Goal: Communication & Community: Answer question/provide support

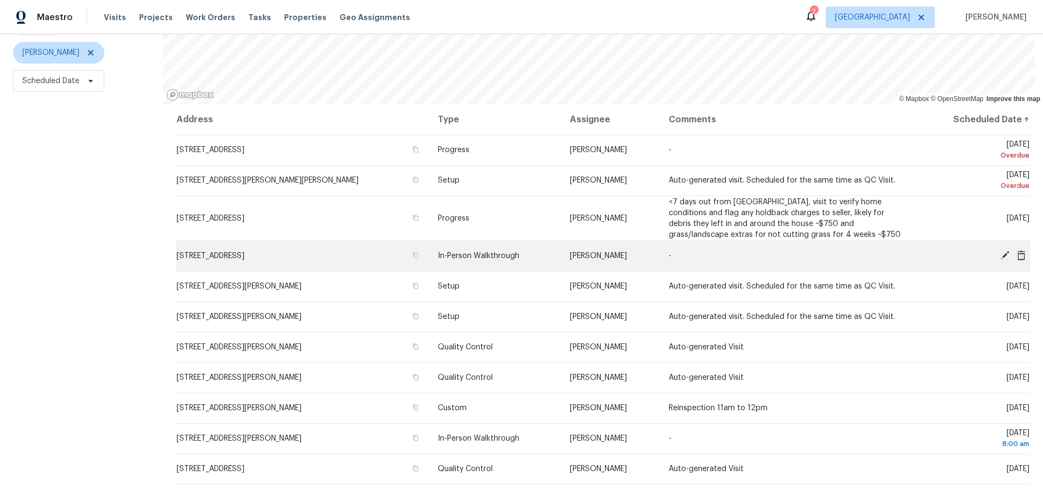
scroll to position [139, 0]
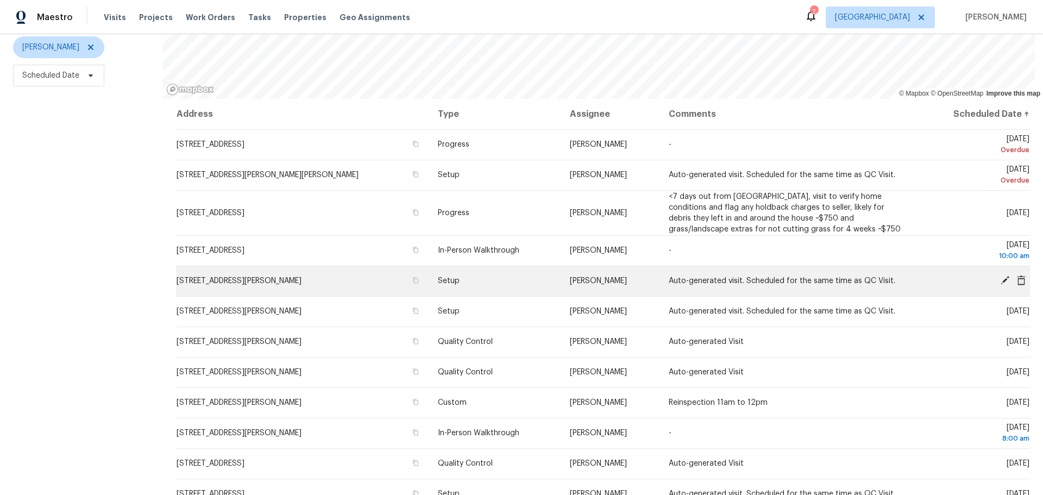
click at [1000, 276] on icon at bounding box center [1004, 280] width 9 height 9
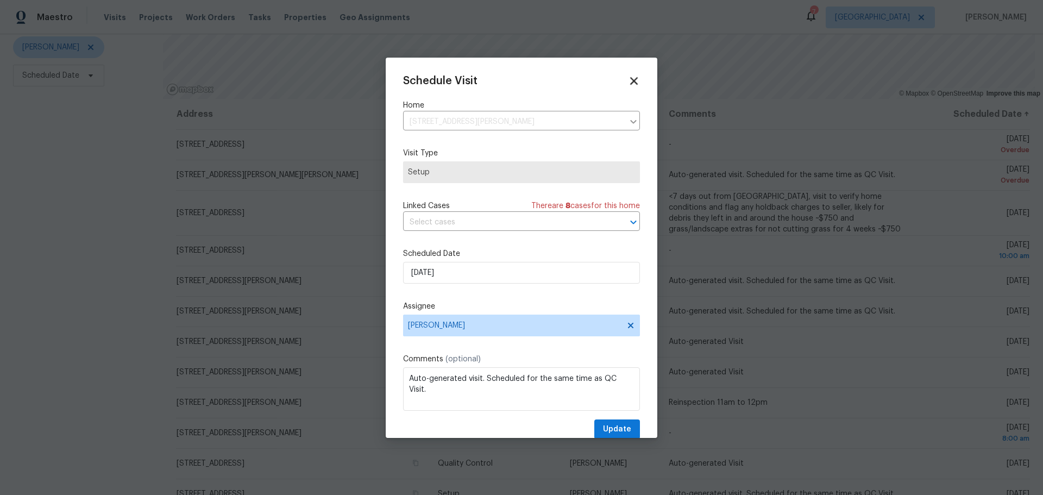
click at [630, 83] on icon at bounding box center [634, 81] width 8 height 8
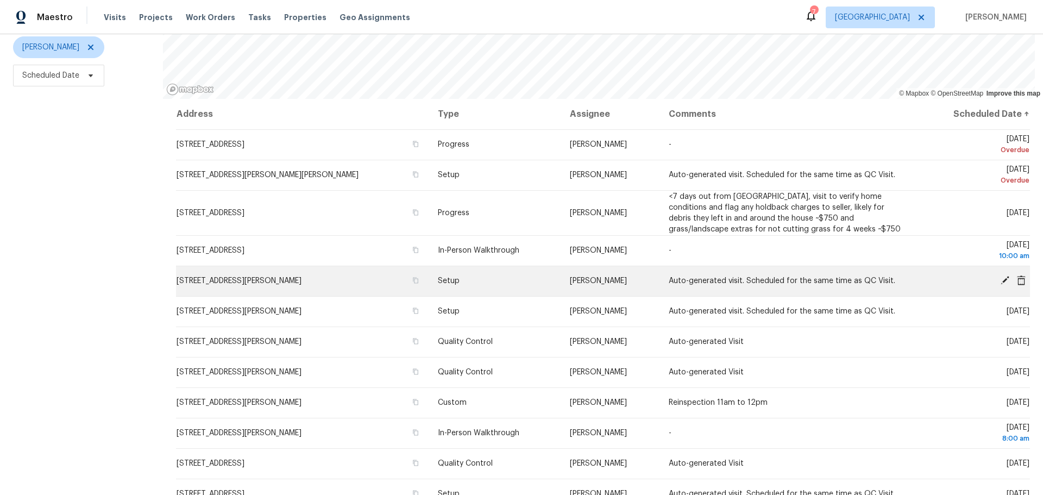
click at [1017, 275] on icon at bounding box center [1021, 280] width 9 height 10
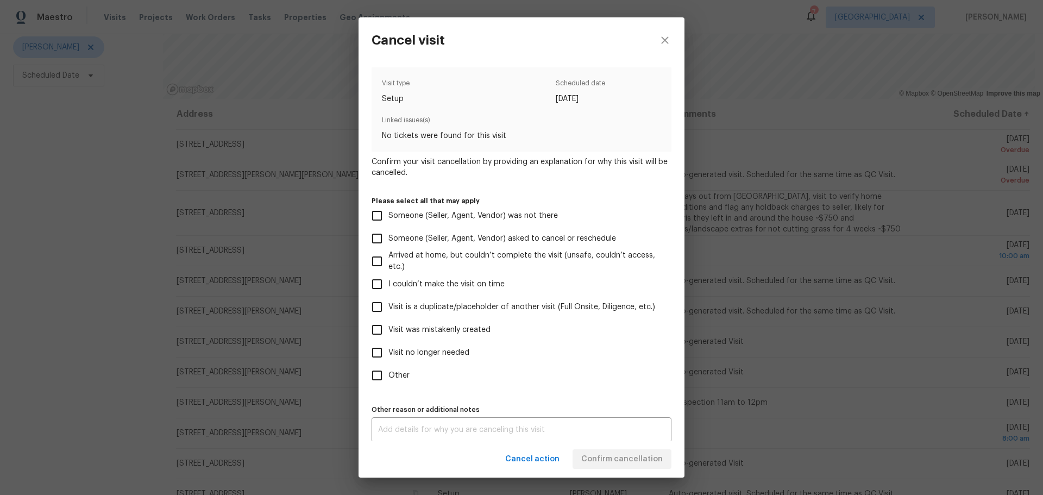
click at [411, 340] on label "Visit was mistakenly created" at bounding box center [513, 329] width 297 height 23
click at [388, 340] on input "Visit was mistakenly created" at bounding box center [376, 329] width 23 height 23
checkbox input "true"
click at [633, 456] on span "Confirm cancellation" at bounding box center [621, 459] width 81 height 14
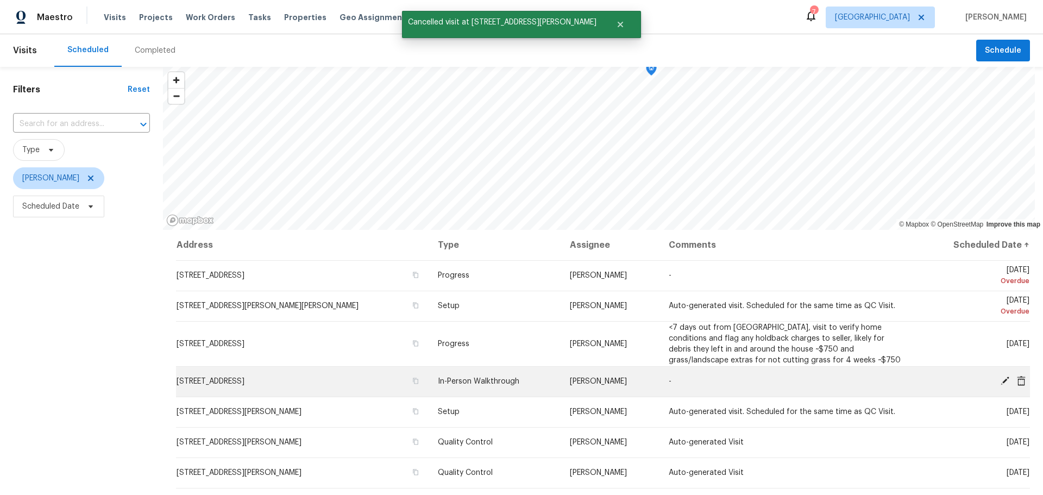
scroll to position [54, 0]
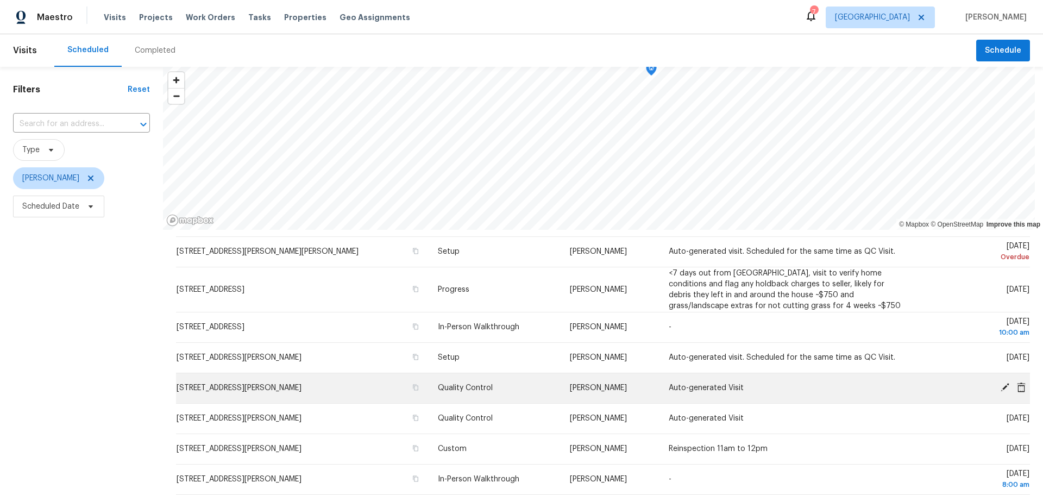
click at [1017, 388] on icon at bounding box center [1021, 387] width 9 height 10
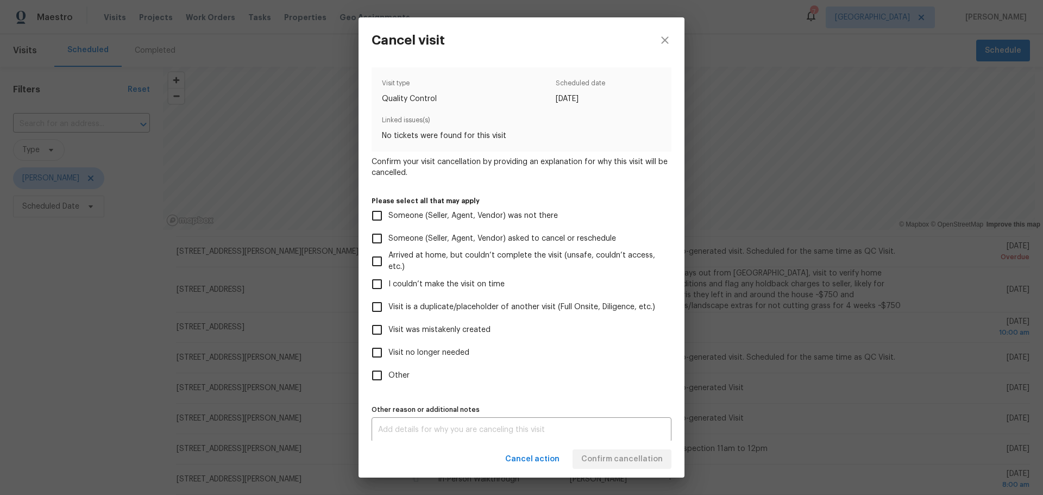
click at [465, 327] on span "Visit was mistakenly created" at bounding box center [439, 329] width 102 height 11
click at [388, 327] on input "Visit was mistakenly created" at bounding box center [376, 329] width 23 height 23
checkbox input "true"
click at [617, 462] on span "Confirm cancellation" at bounding box center [621, 459] width 81 height 14
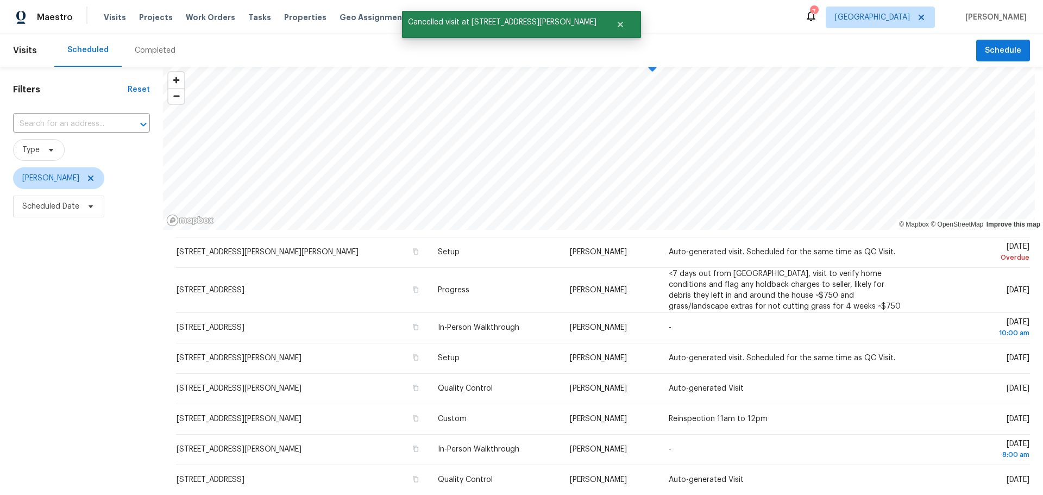
scroll to position [54, 0]
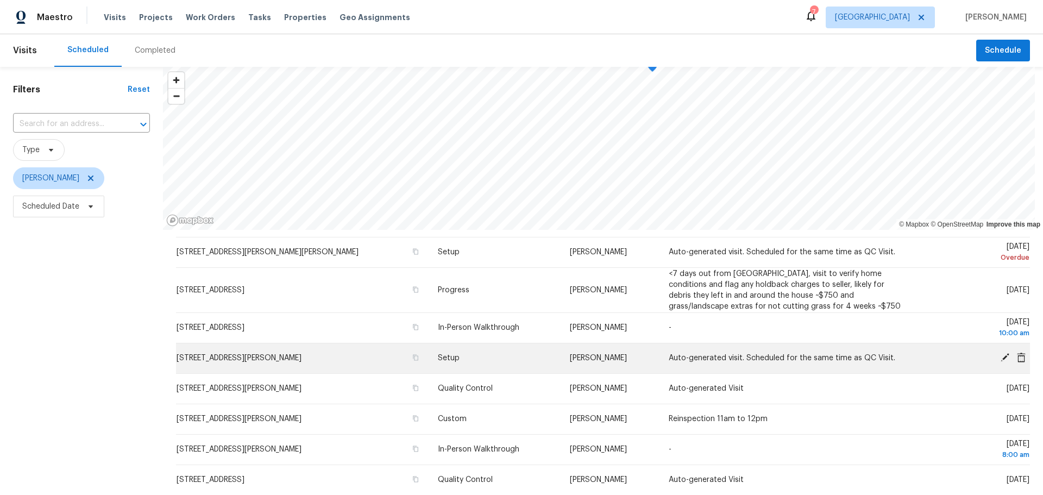
click at [1000, 360] on icon at bounding box center [1004, 357] width 9 height 9
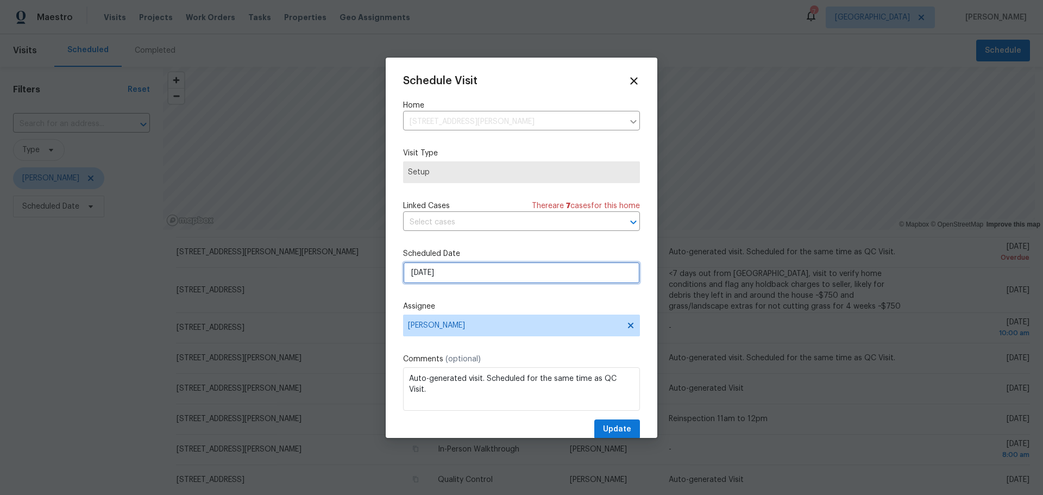
click at [452, 276] on input "8/15/2025" at bounding box center [521, 273] width 237 height 22
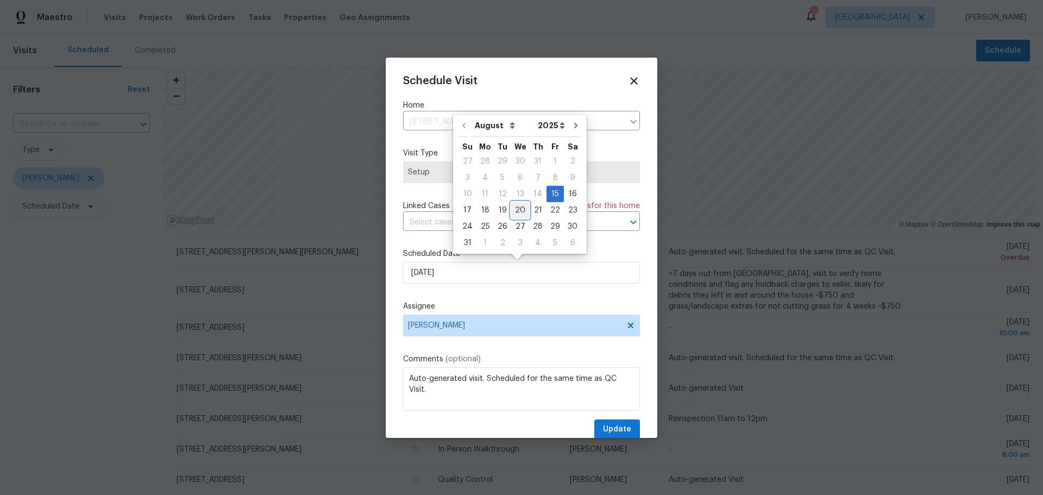
click at [519, 212] on div "20" at bounding box center [520, 210] width 18 height 15
type input "8/20/2025"
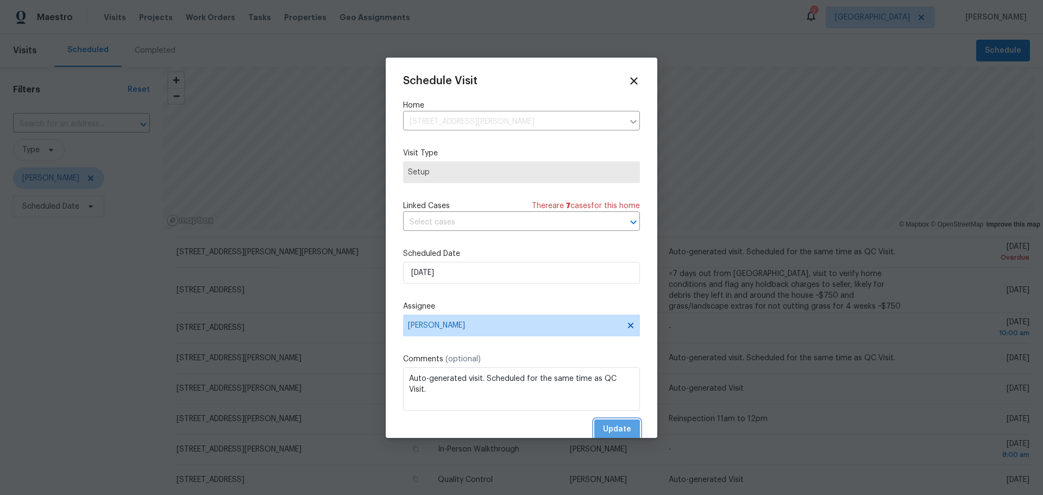
click at [604, 428] on span "Update" at bounding box center [617, 429] width 28 height 14
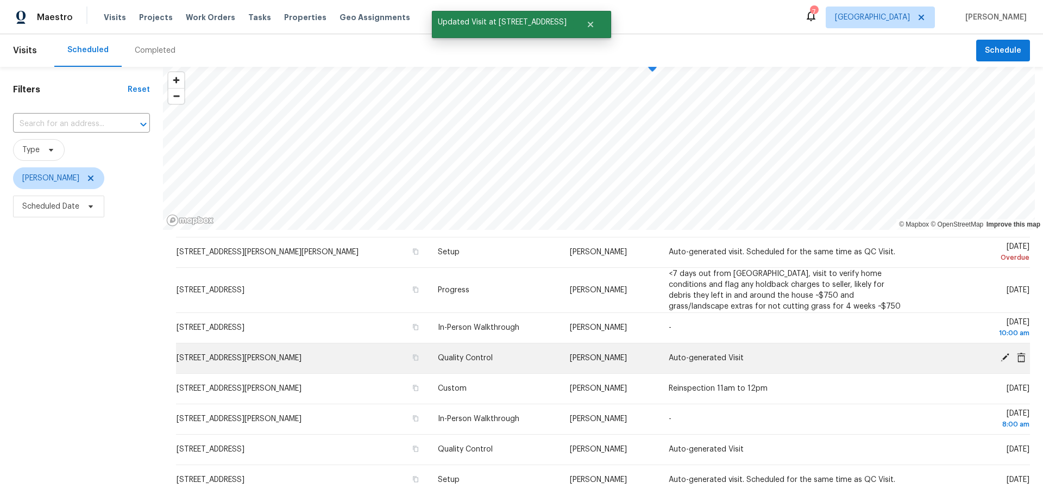
click at [1000, 357] on icon at bounding box center [1004, 357] width 9 height 9
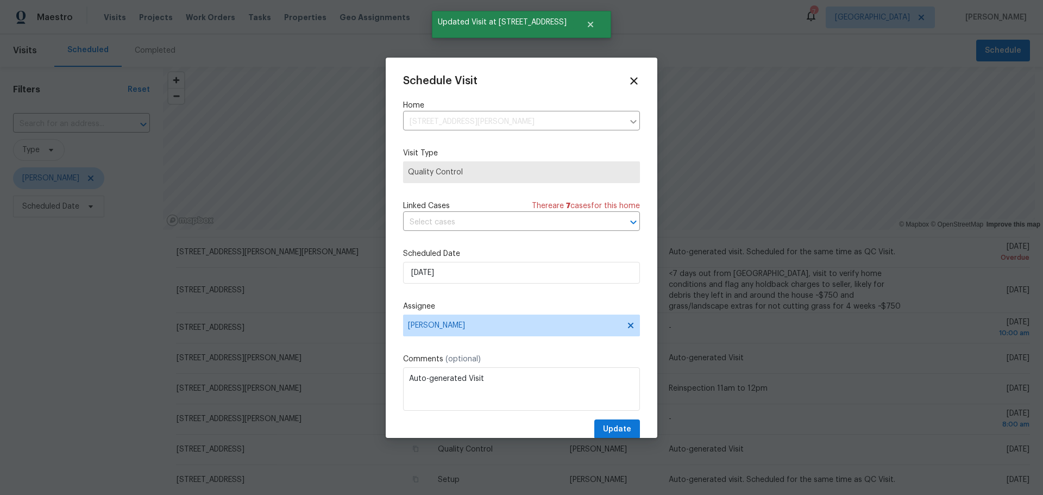
click at [498, 287] on div "Schedule Visit Home 611 S 3rd St, De Soto, MO 63020 ​ Visit Type Quality Contro…" at bounding box center [521, 257] width 237 height 364
click at [496, 281] on input "8/15/2025" at bounding box center [521, 273] width 237 height 22
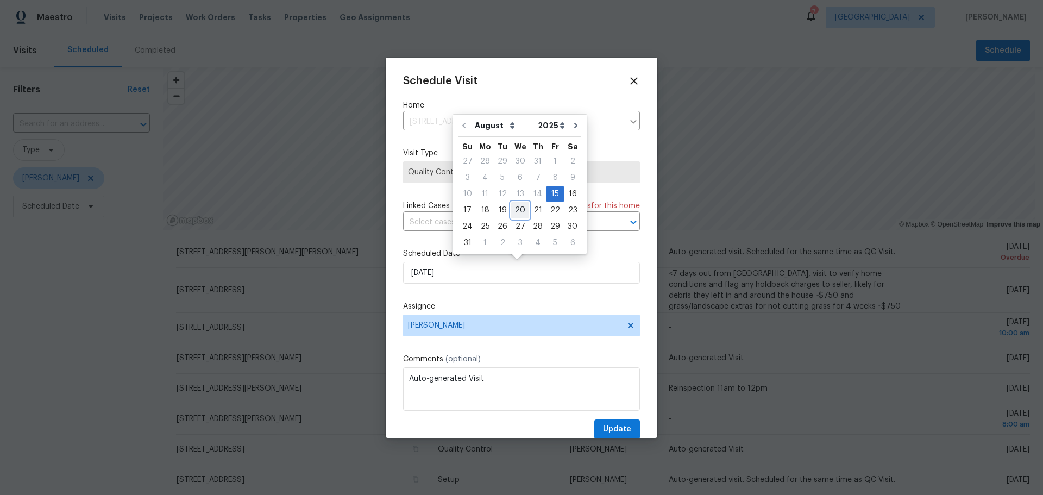
click at [520, 212] on div "20" at bounding box center [520, 210] width 18 height 15
type input "8/20/2025"
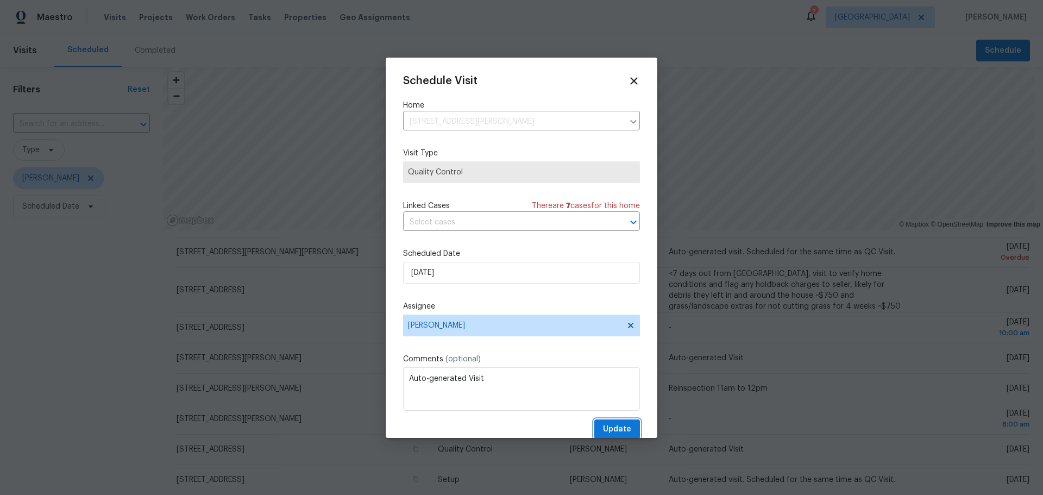
click at [603, 430] on span "Update" at bounding box center [617, 429] width 28 height 14
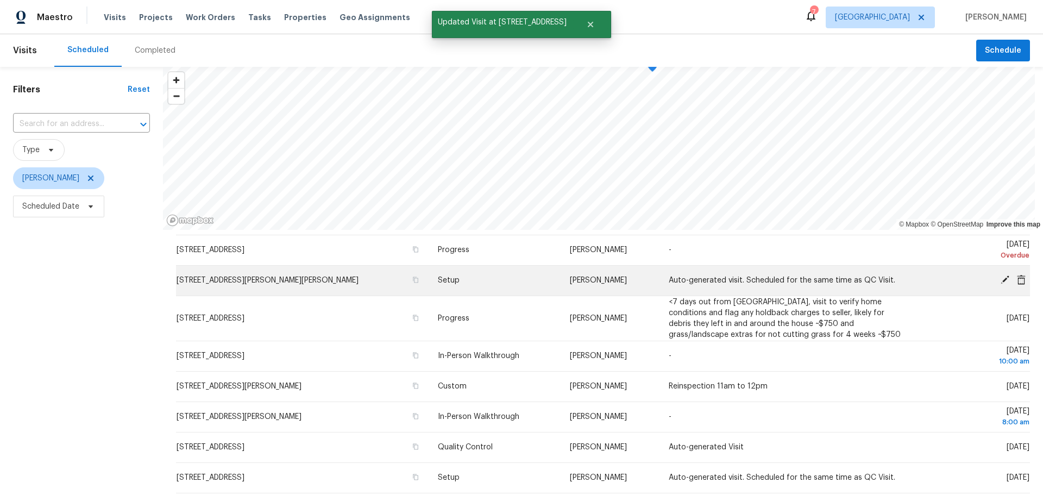
scroll to position [0, 0]
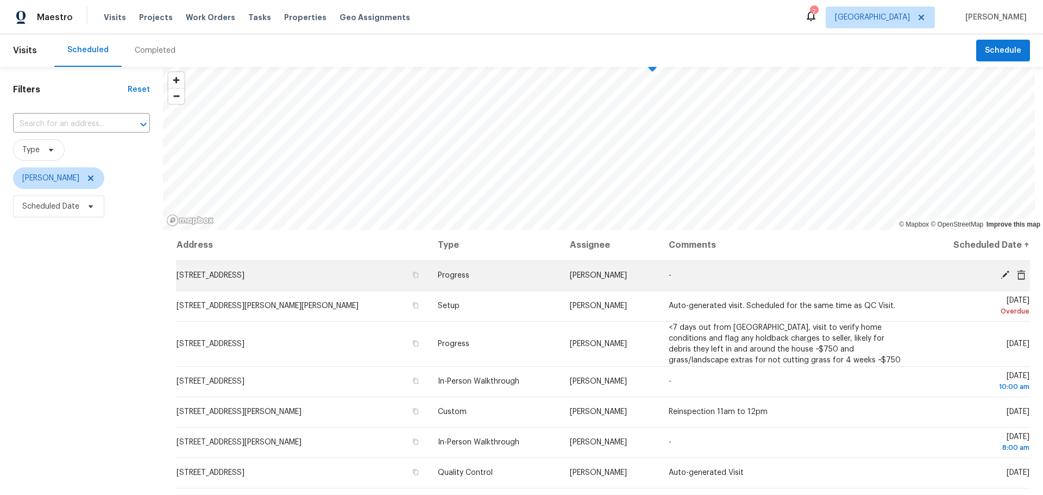
click at [1017, 275] on icon at bounding box center [1021, 274] width 9 height 10
click label "Visit was mistakenly created"
click input "Visit was mistakenly created"
checkbox input "true"
click span "Confirm cancellation"
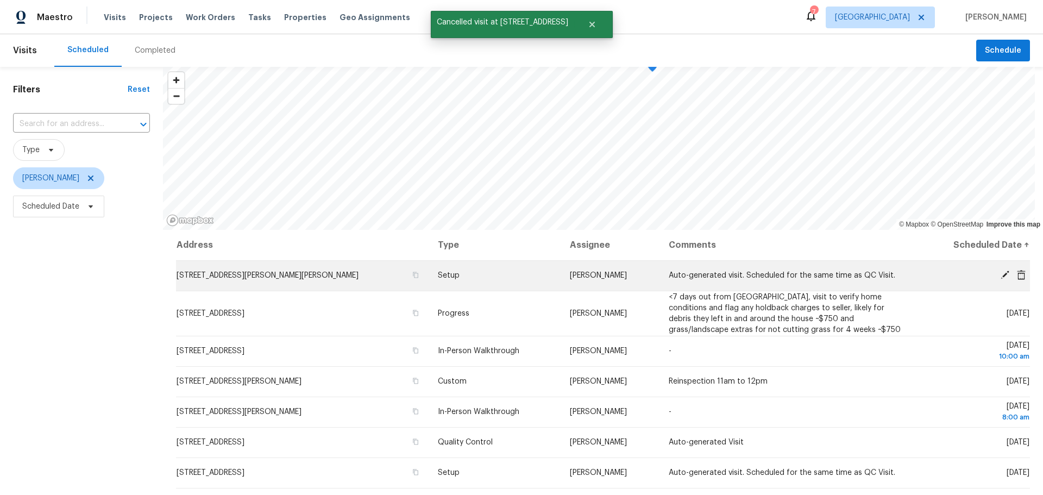
click at [1000, 273] on icon at bounding box center [1005, 275] width 10 height 10
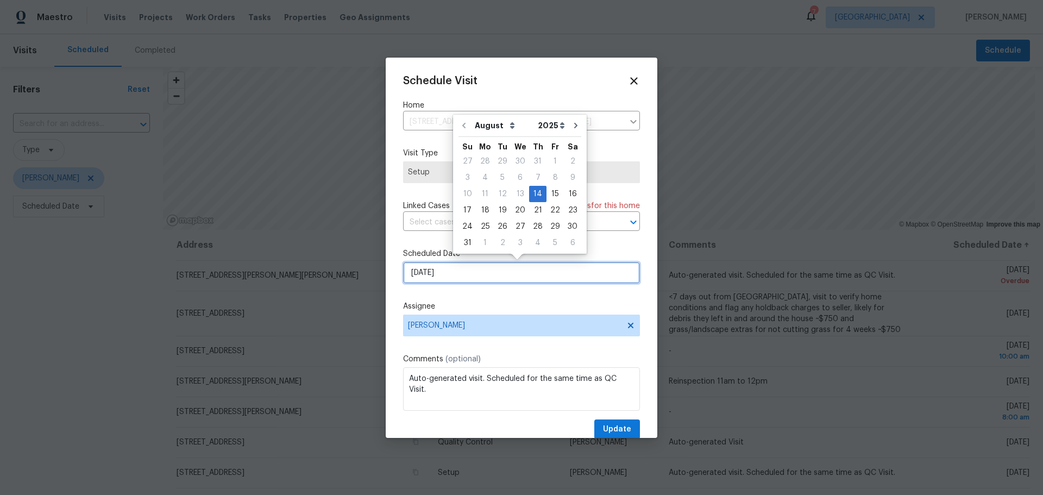
click at [506, 276] on input "[DATE]" at bounding box center [521, 273] width 237 height 22
click at [590, 195] on div "Schedule Visit Home 12 Wallach Dr, Fenton, MO 63026 ​ Visit Type Setup Linked C…" at bounding box center [521, 257] width 237 height 364
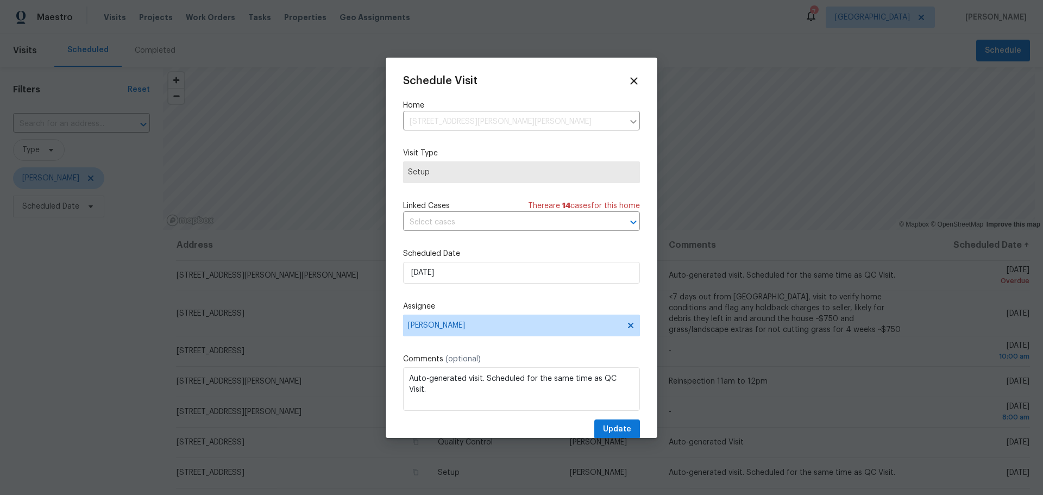
click at [621, 87] on div "Schedule Visit Home 12 Wallach Dr, Fenton, MO 63026 ​ Visit Type Setup Linked C…" at bounding box center [521, 257] width 237 height 364
click at [627, 86] on icon at bounding box center [633, 80] width 12 height 12
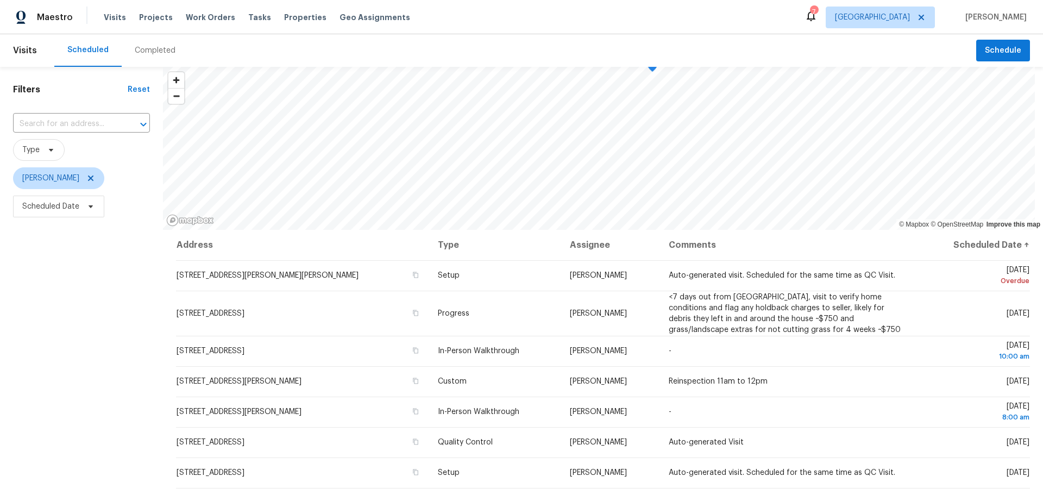
click at [817, 20] on icon at bounding box center [810, 15] width 13 height 13
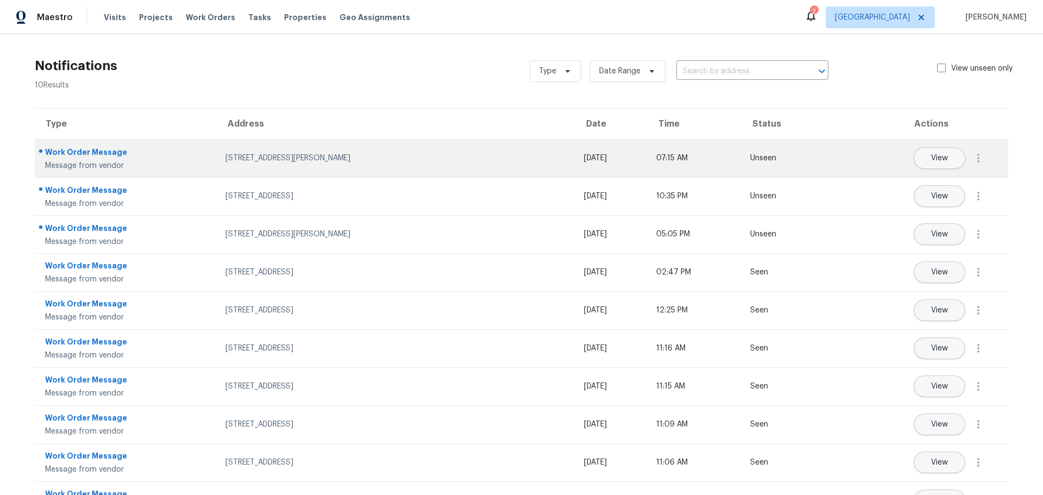
click at [163, 159] on div "Work Order Message" at bounding box center [126, 154] width 163 height 14
click at [950, 155] on button "View" at bounding box center [939, 158] width 52 height 22
click at [124, 155] on div "Work Order Message" at bounding box center [126, 154] width 163 height 14
click at [917, 154] on button "View" at bounding box center [939, 158] width 52 height 22
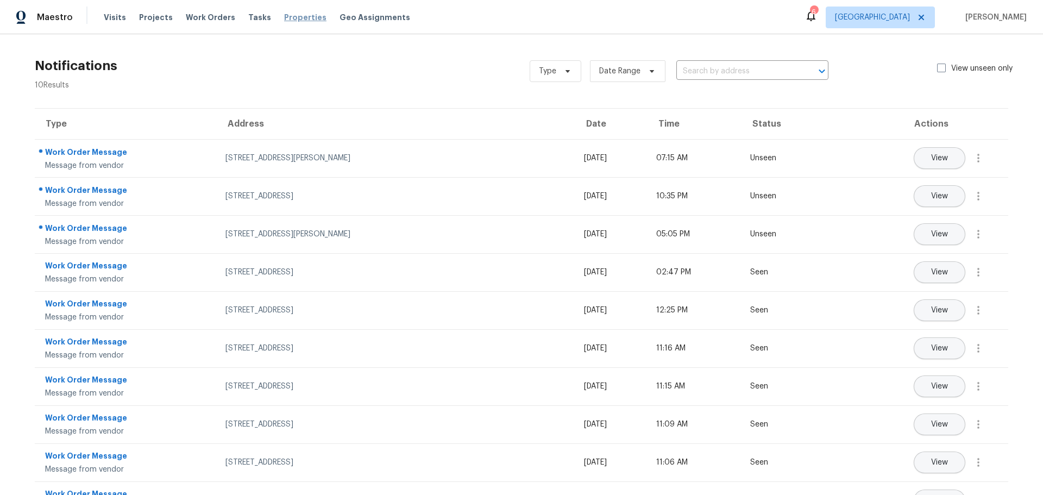
click at [284, 22] on span "Properties" at bounding box center [305, 17] width 42 height 11
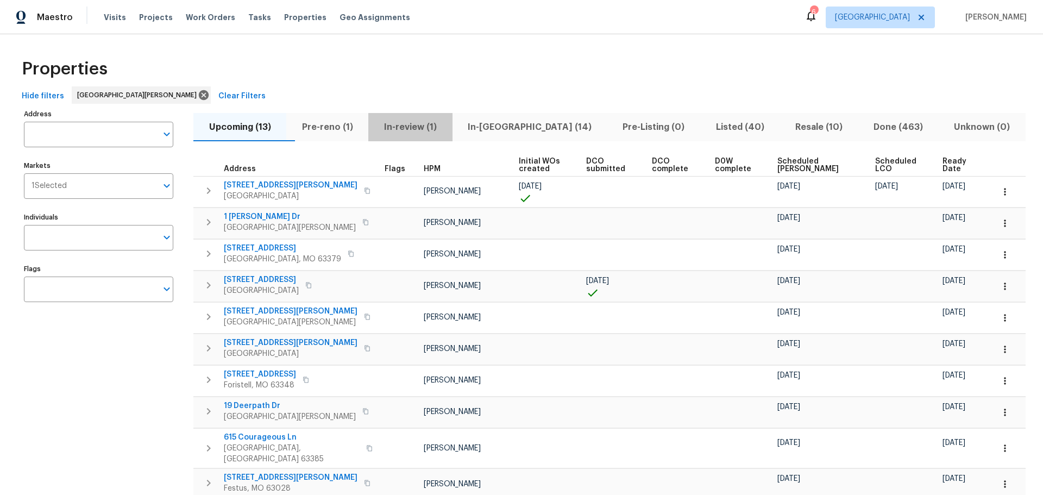
click at [431, 123] on span "In-review (1)" at bounding box center [410, 126] width 71 height 15
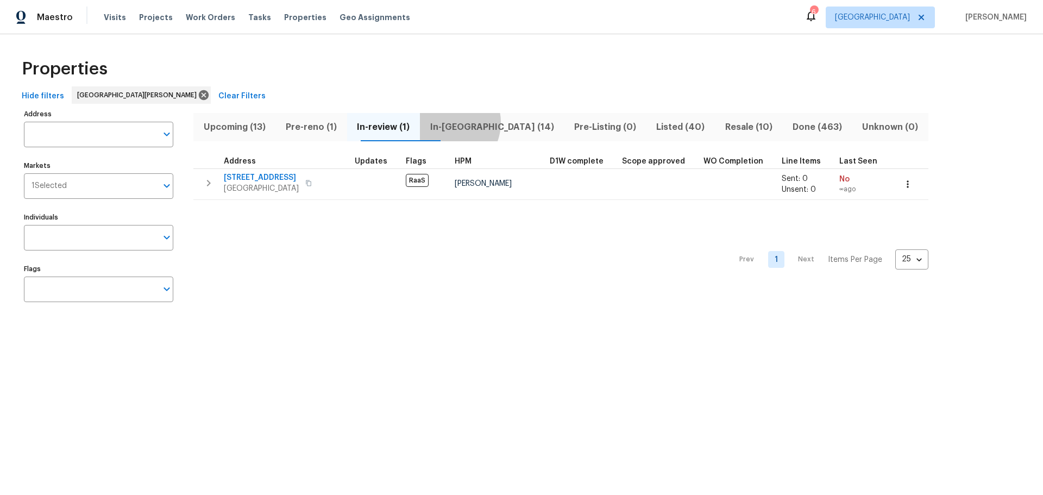
click at [468, 122] on span "In-reno (14)" at bounding box center [491, 126] width 131 height 15
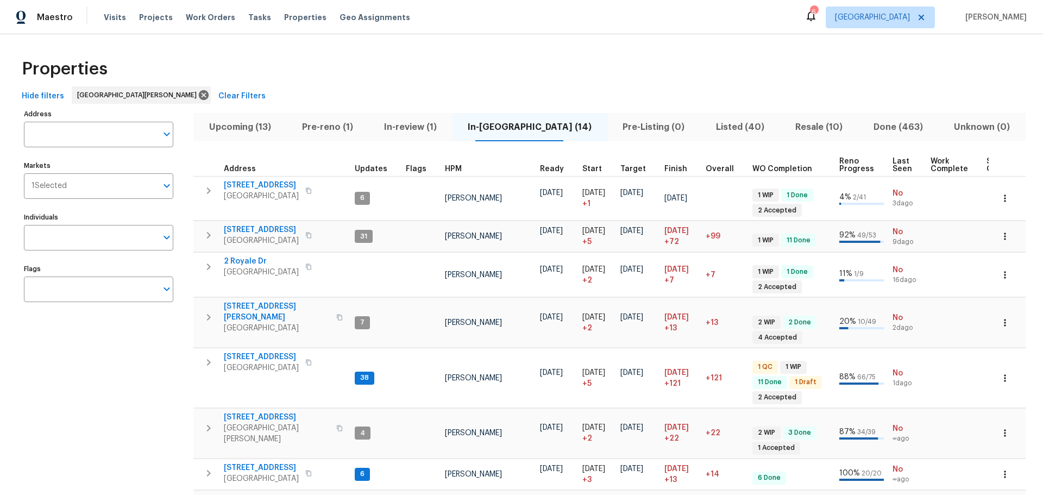
click at [450, 165] on span "HPM" at bounding box center [453, 169] width 17 height 8
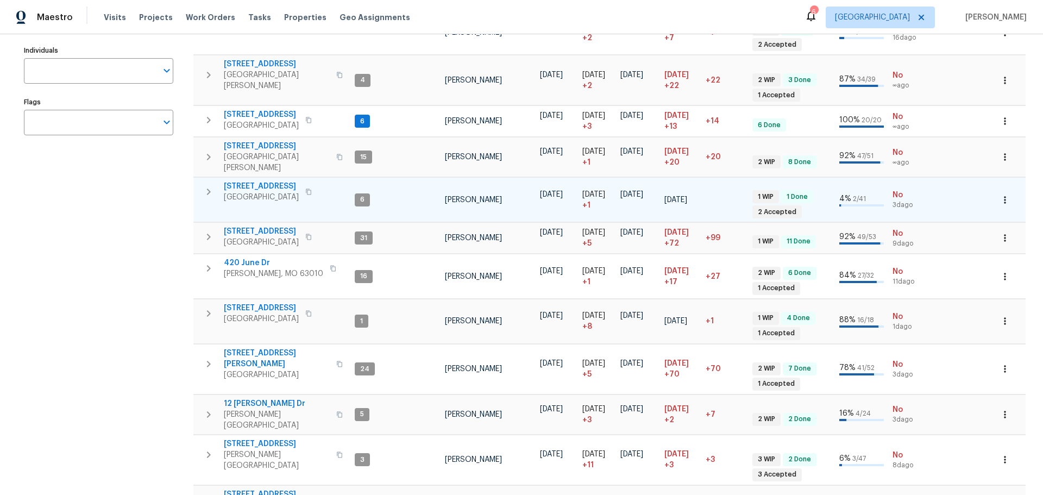
scroll to position [186, 0]
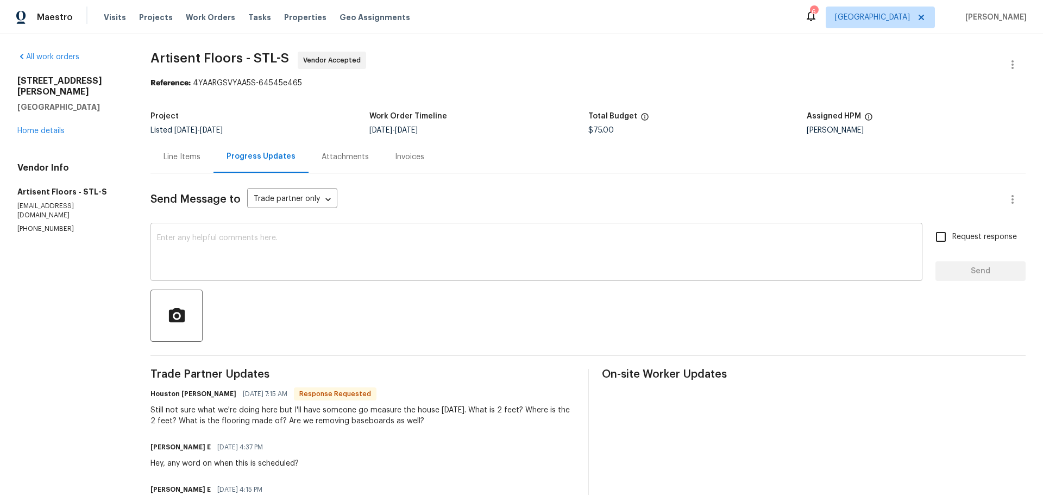
click at [216, 253] on textarea at bounding box center [536, 253] width 759 height 38
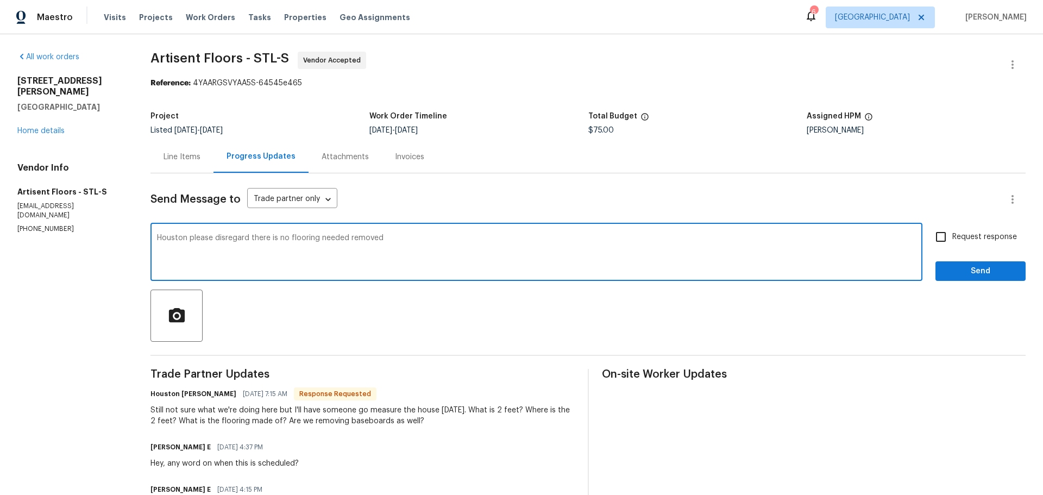
type textarea "Houston please disregard there is no flooring needed removed"
click at [935, 236] on input "Request response" at bounding box center [940, 236] width 23 height 23
checkbox input "true"
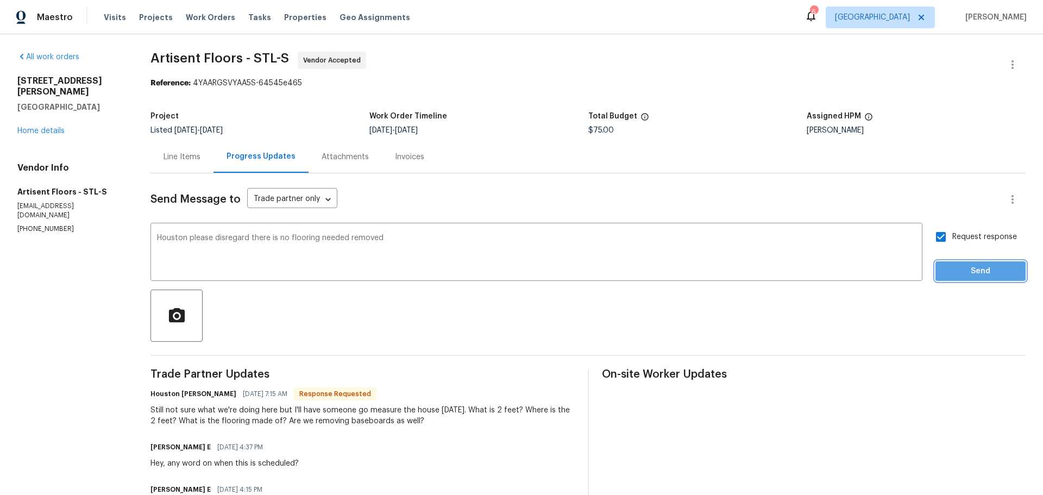
click at [949, 273] on span "Send" at bounding box center [980, 271] width 73 height 14
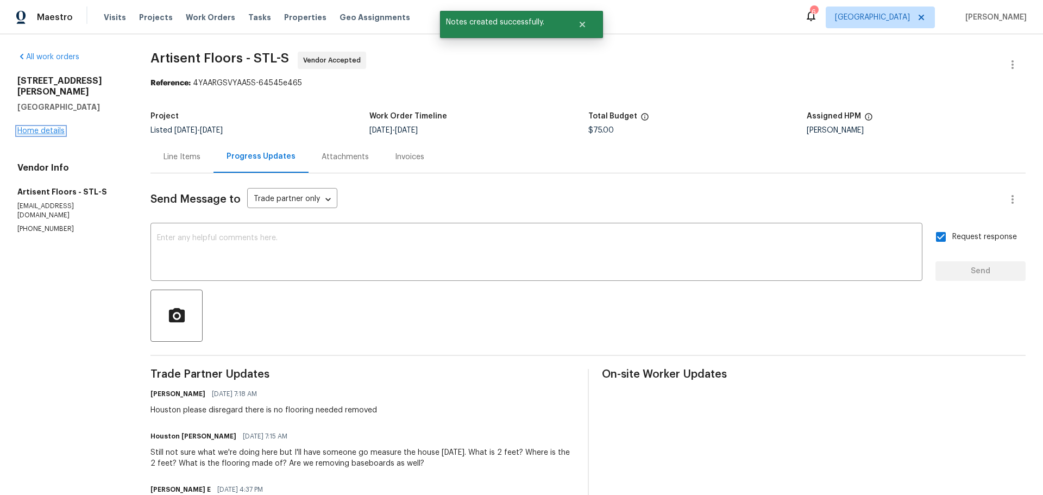
click at [46, 127] on link "Home details" at bounding box center [40, 131] width 47 height 8
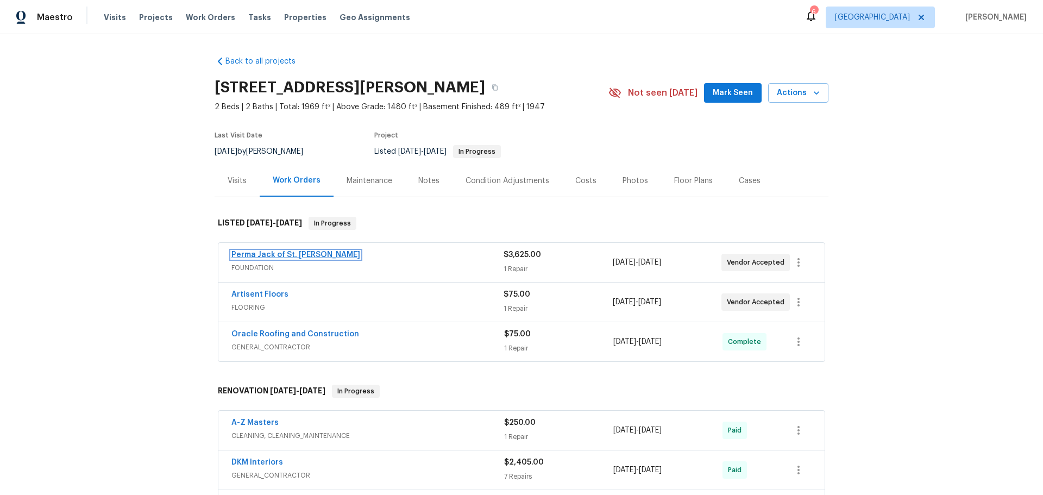
click at [280, 254] on link "Perma Jack of St. [PERSON_NAME]" at bounding box center [295, 255] width 129 height 8
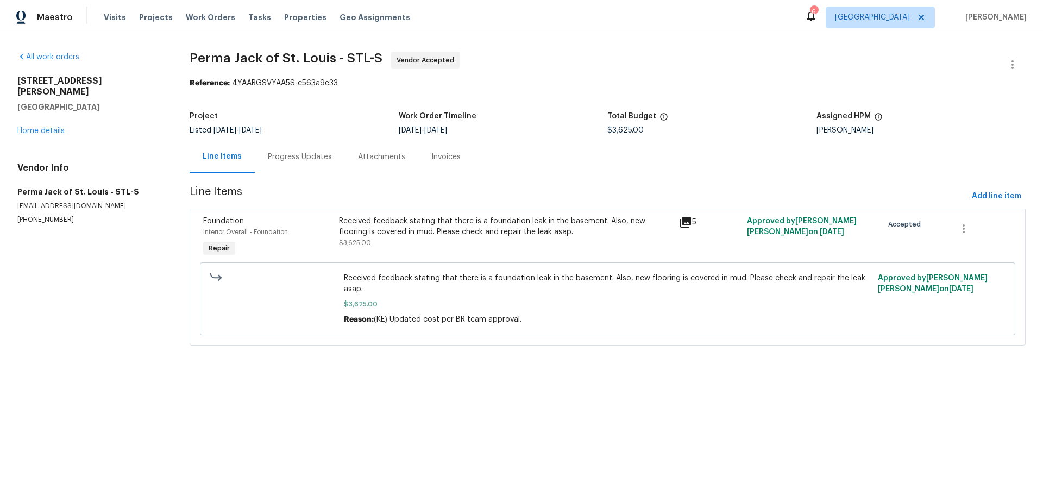
click at [314, 161] on div "Progress Updates" at bounding box center [300, 157] width 64 height 11
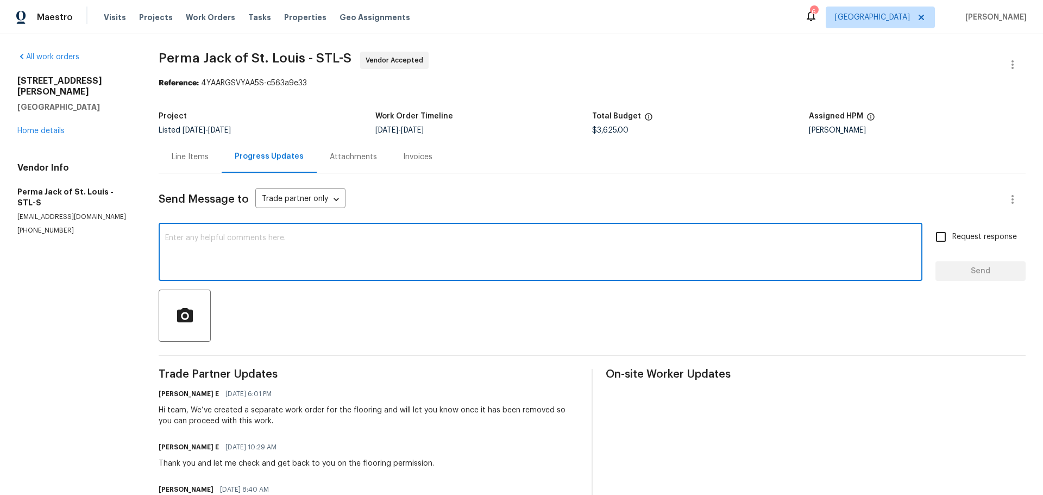
drag, startPoint x: 252, startPoint y: 262, endPoint x: 242, endPoint y: 255, distance: 12.1
click at [251, 262] on textarea at bounding box center [540, 253] width 750 height 38
click at [239, 247] on textarea "its" at bounding box center [540, 253] width 750 height 38
type textarea "i"
type textarea "its concrete hammer through"
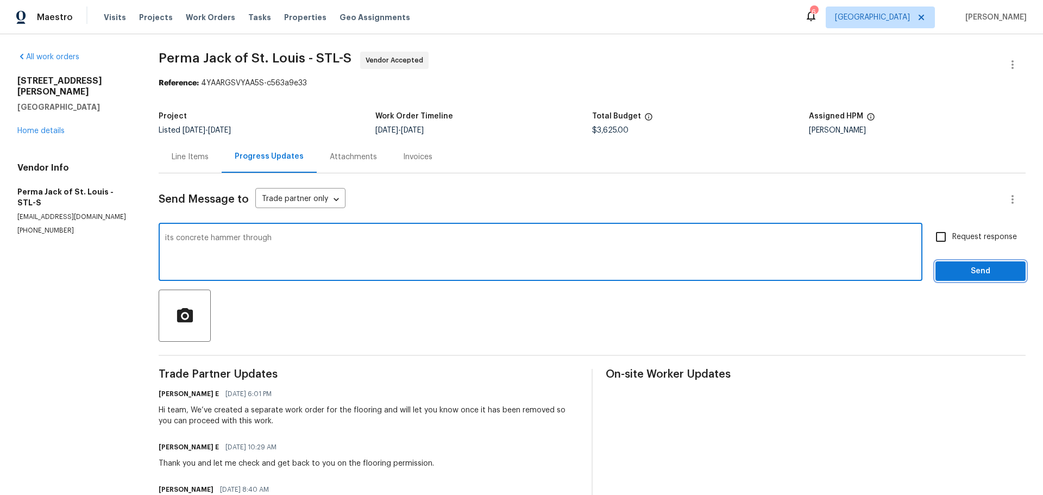
click at [952, 277] on button "Send" at bounding box center [980, 271] width 90 height 20
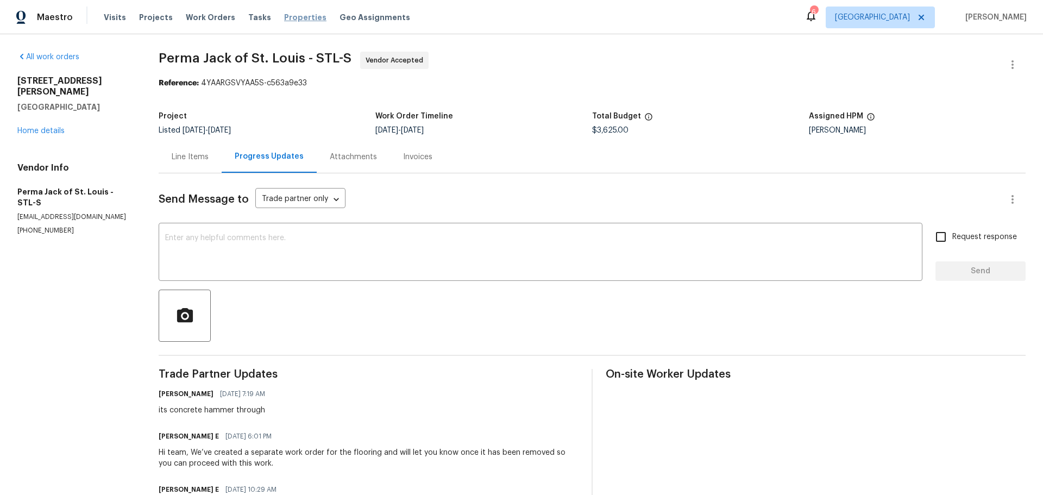
click at [271, 23] on div "Visits Projects Work Orders Tasks Properties Geo Assignments" at bounding box center [263, 18] width 319 height 22
click at [284, 20] on span "Properties" at bounding box center [305, 17] width 42 height 11
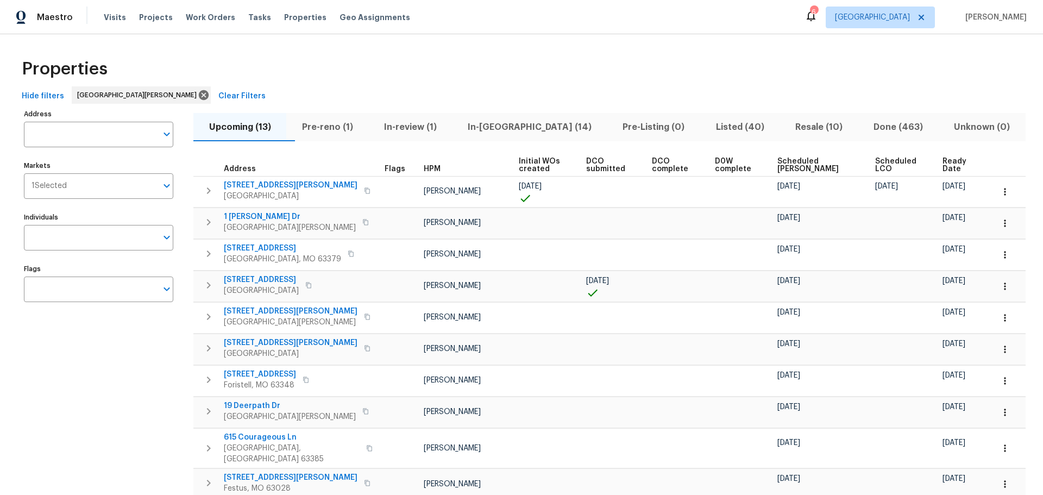
click at [817, 15] on icon at bounding box center [810, 15] width 13 height 13
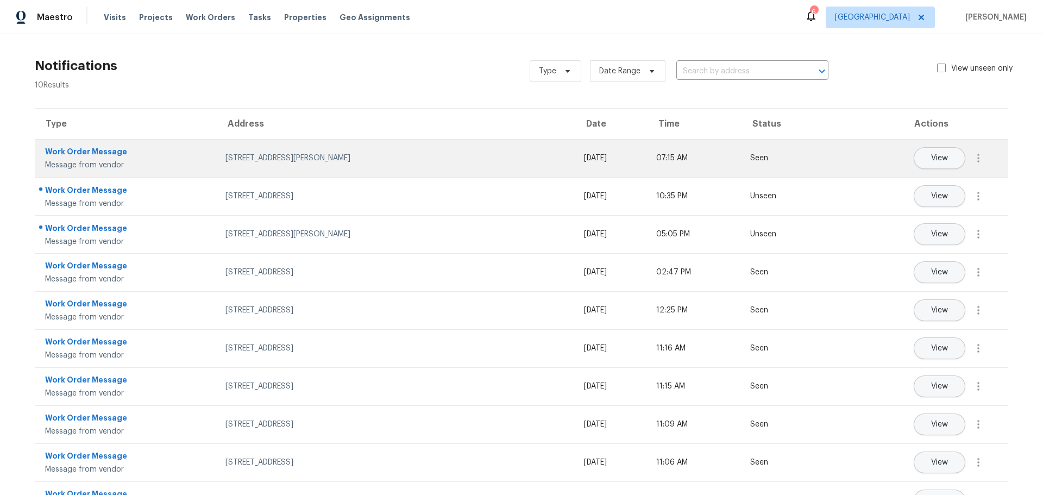
click at [107, 152] on div "Work Order Message" at bounding box center [126, 153] width 163 height 14
click at [954, 159] on button "View" at bounding box center [939, 158] width 52 height 22
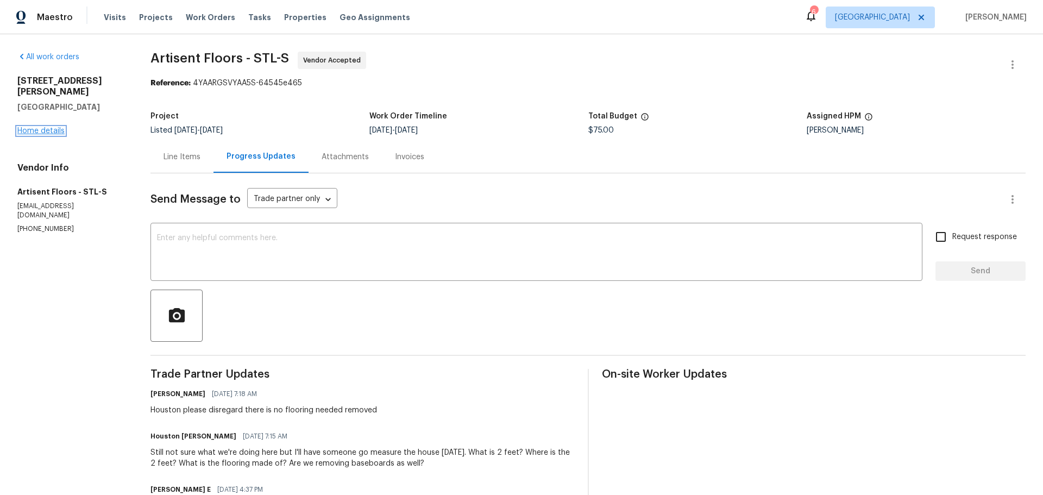
click at [47, 127] on link "Home details" at bounding box center [40, 131] width 47 height 8
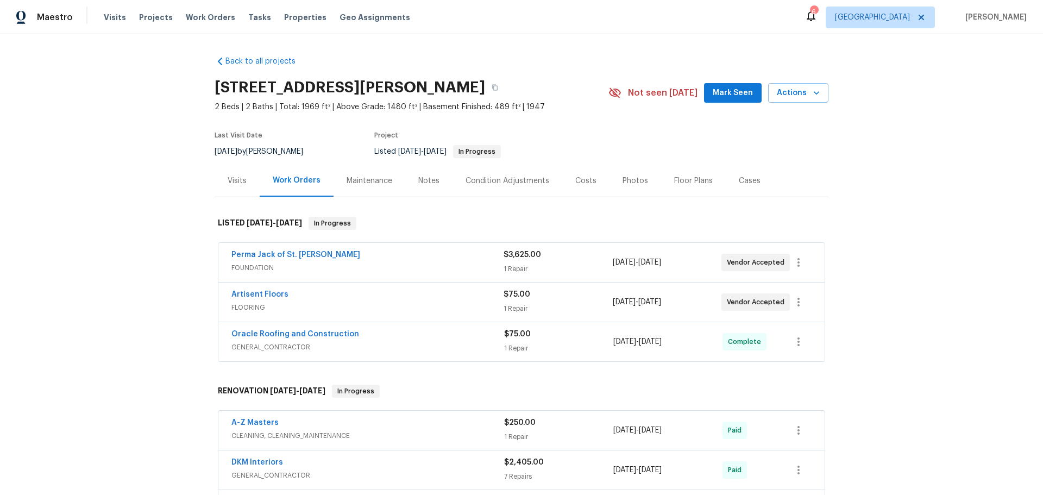
drag, startPoint x: 622, startPoint y: 176, endPoint x: 644, endPoint y: 195, distance: 29.3
click at [626, 180] on div "Photos" at bounding box center [635, 180] width 26 height 11
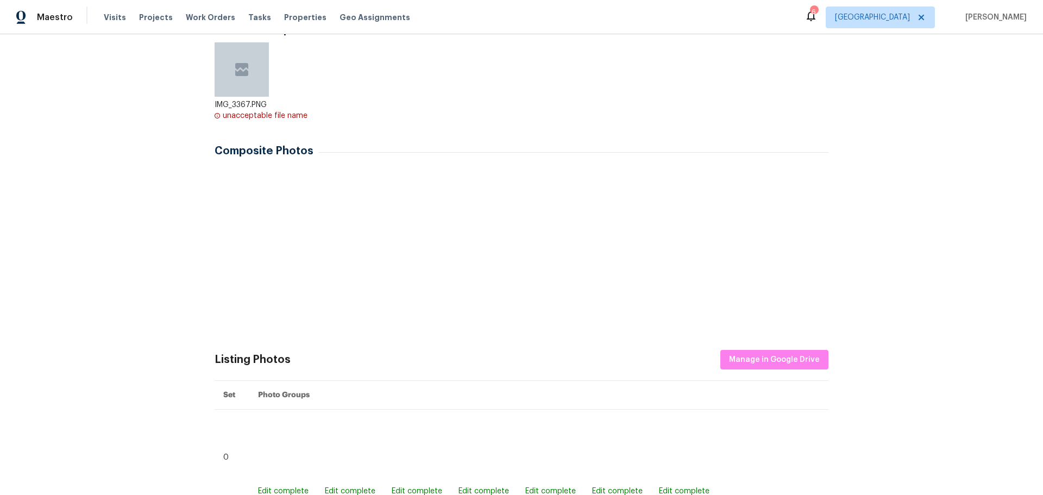
scroll to position [217, 0]
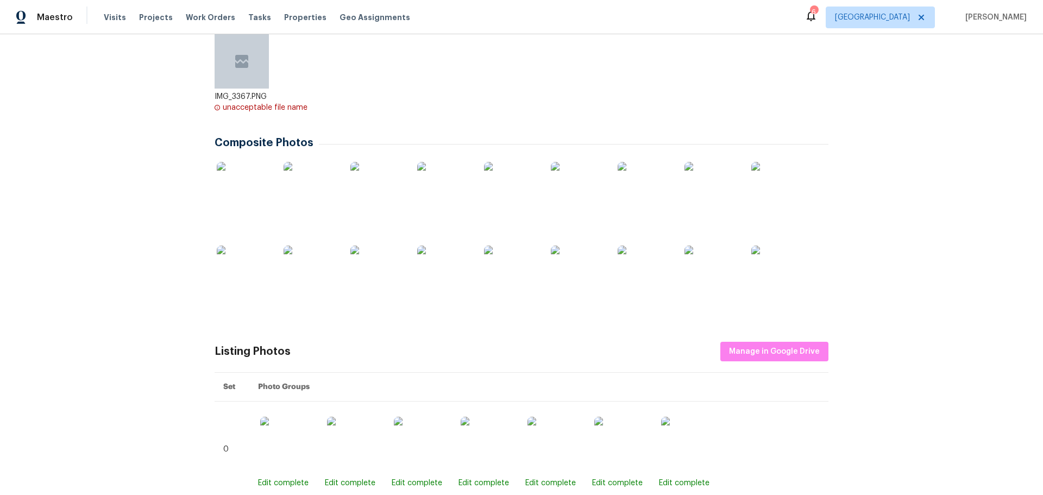
click at [357, 266] on img at bounding box center [377, 272] width 54 height 54
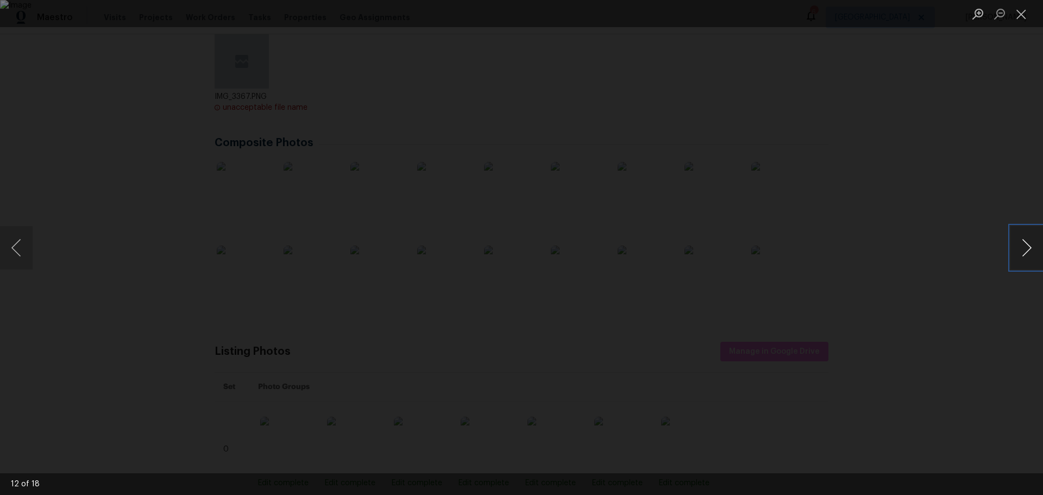
click at [1015, 247] on button "Next image" at bounding box center [1026, 247] width 33 height 43
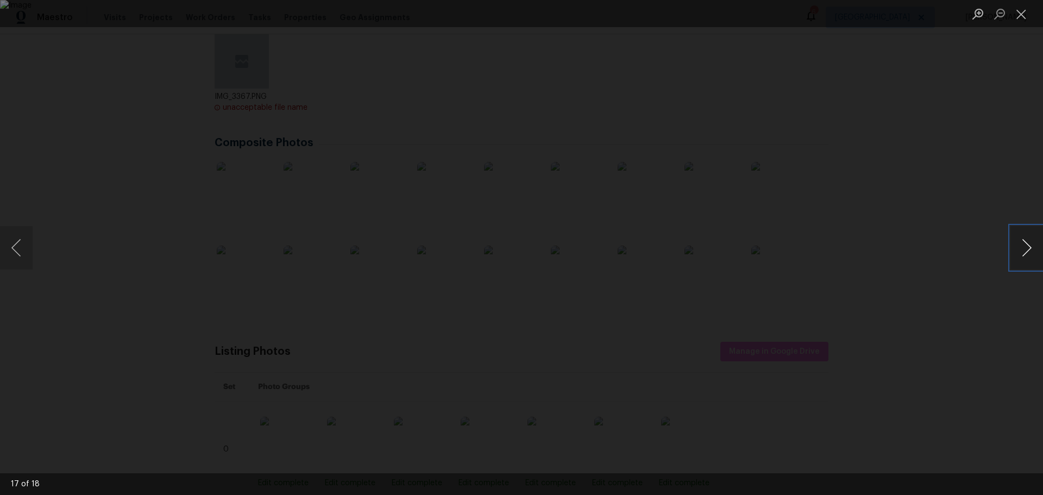
click at [1015, 247] on button "Next image" at bounding box center [1026, 247] width 33 height 43
click at [1025, 9] on button "Close lightbox" at bounding box center [1021, 13] width 22 height 19
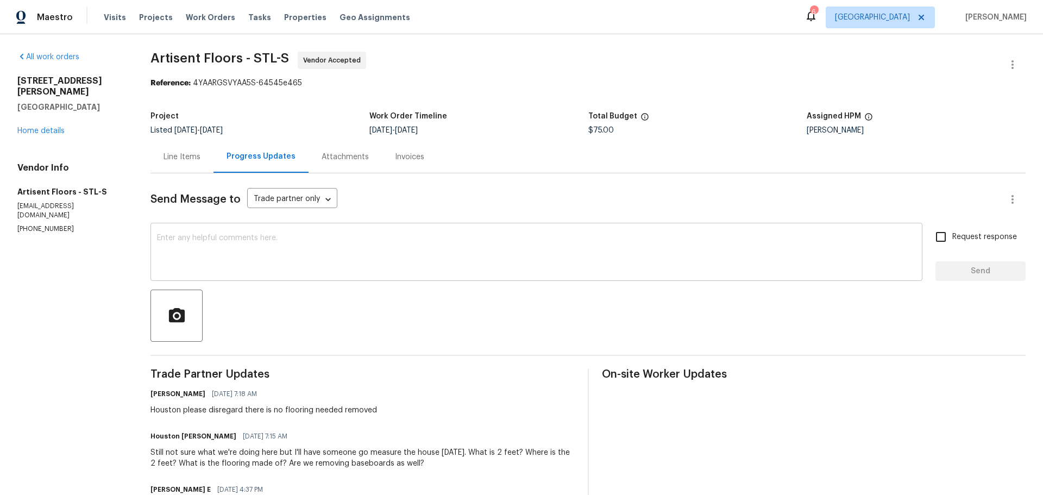
scroll to position [54, 0]
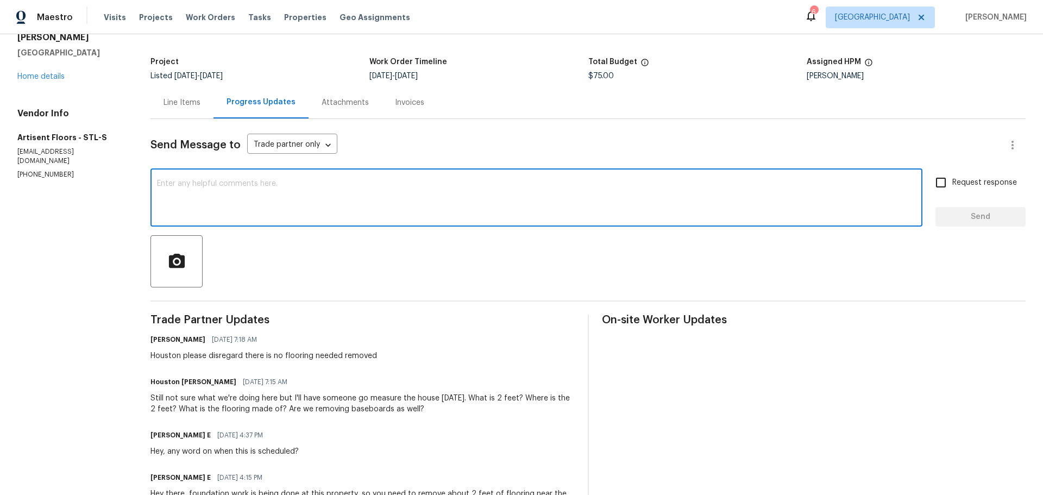
click at [330, 192] on textarea at bounding box center [536, 199] width 759 height 38
type textarea "t"
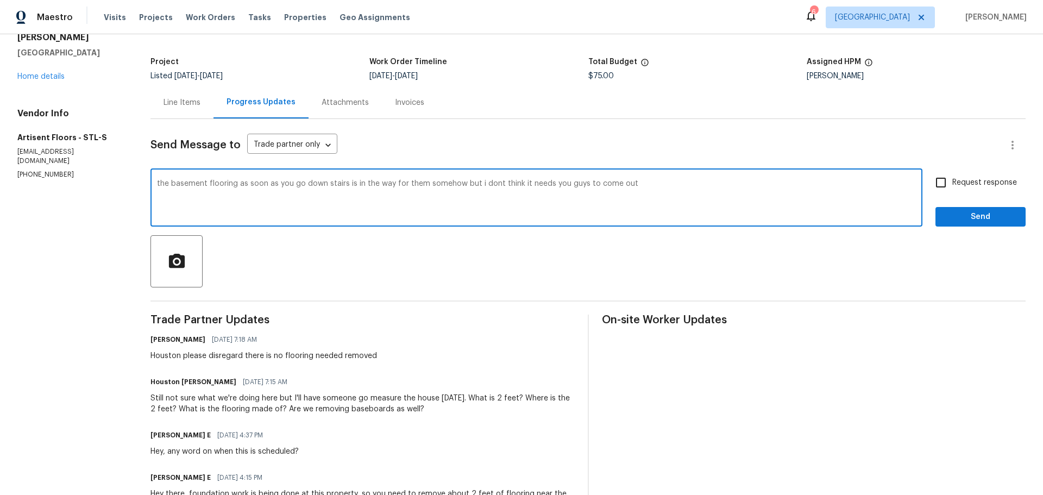
type textarea "the basement flooring as soon as you go down stairs is in the way for them some…"
click at [944, 217] on span "Send" at bounding box center [980, 217] width 73 height 14
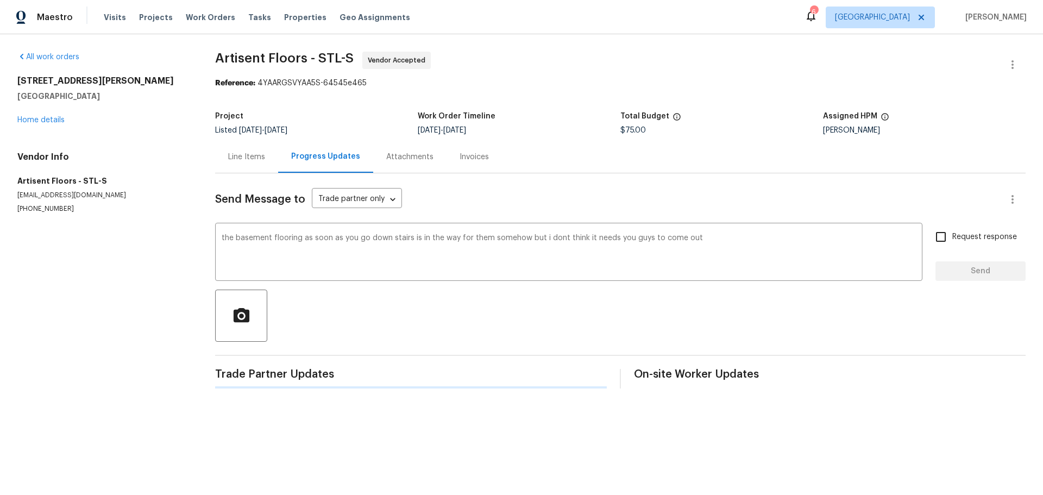
scroll to position [0, 0]
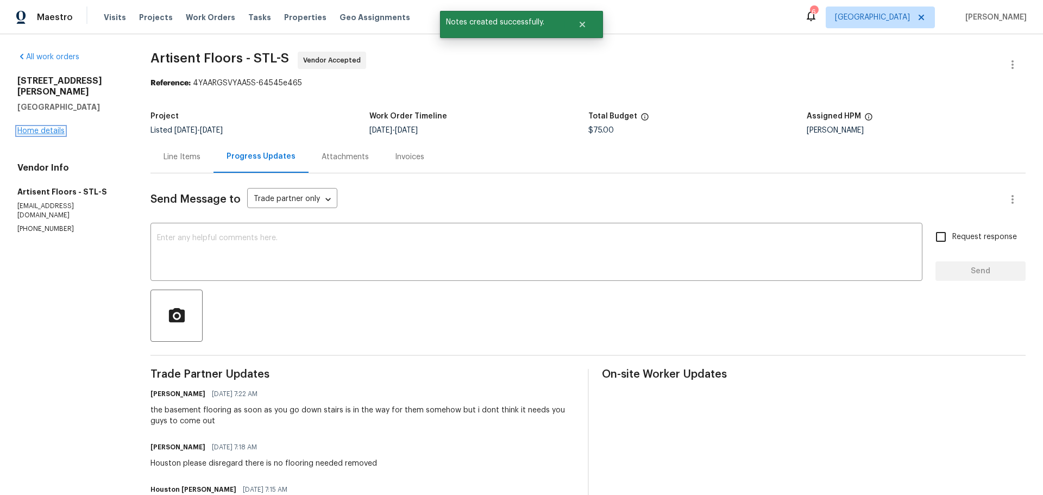
click at [48, 127] on link "Home details" at bounding box center [40, 131] width 47 height 8
